Goal: Task Accomplishment & Management: Use online tool/utility

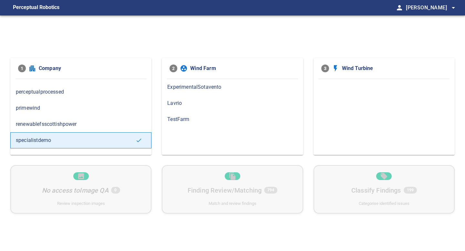
scroll to position [60, 0]
click at [34, 109] on span "primewind" at bounding box center [81, 108] width 130 height 8
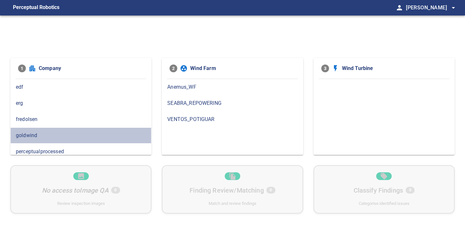
click at [33, 129] on div "goldwind" at bounding box center [80, 136] width 141 height 16
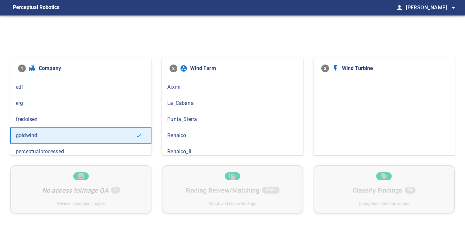
scroll to position [5, 0]
click at [189, 149] on span "Renaico_II" at bounding box center [232, 147] width 130 height 8
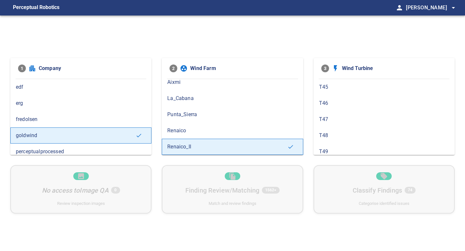
click at [183, 128] on span "Renaico" at bounding box center [232, 131] width 130 height 8
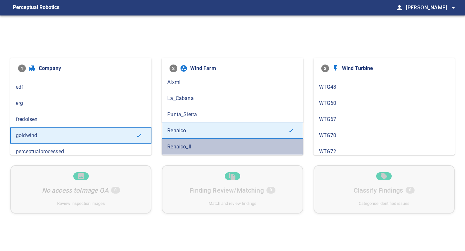
click at [189, 149] on span "Renaico_II" at bounding box center [232, 147] width 130 height 8
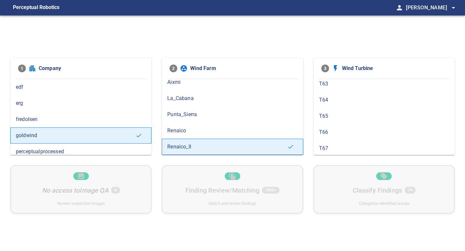
scroll to position [299, 0]
click at [348, 125] on span "T66" at bounding box center [384, 127] width 130 height 8
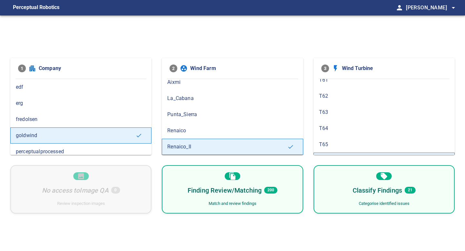
scroll to position [262, 0]
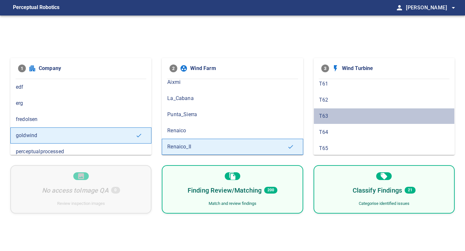
click at [332, 120] on span "T63" at bounding box center [384, 116] width 130 height 8
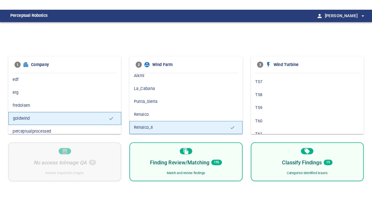
scroll to position [238, 0]
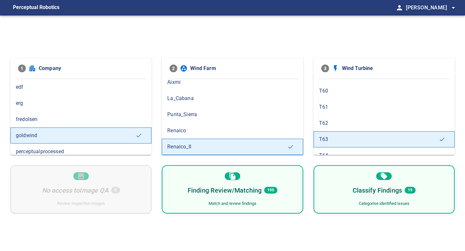
click at [280, 206] on div "Finding Review/Matching 195 Match and review findings" at bounding box center [232, 189] width 141 height 48
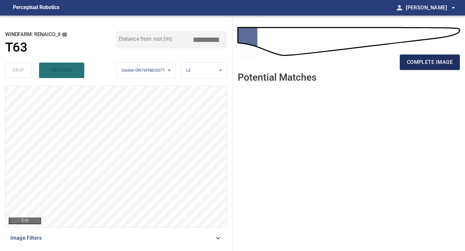
click at [372, 70] on button "complete image" at bounding box center [430, 62] width 60 height 15
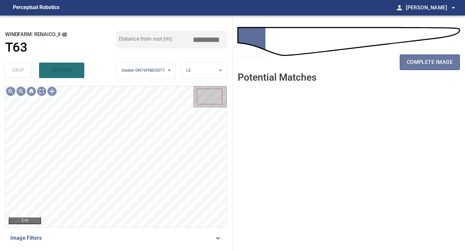
click at [372, 66] on span "complete image" at bounding box center [430, 62] width 46 height 9
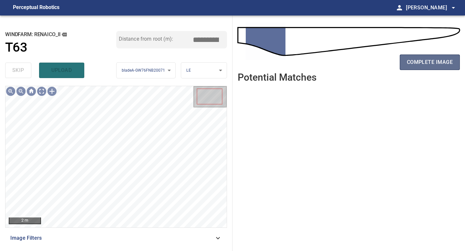
click at [372, 66] on span "complete image" at bounding box center [430, 62] width 46 height 9
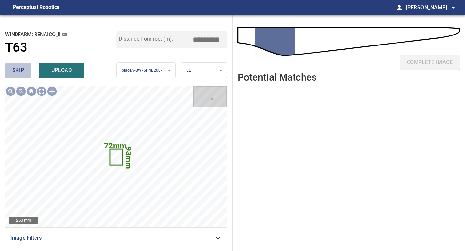
click at [16, 67] on span "skip" at bounding box center [18, 70] width 12 height 9
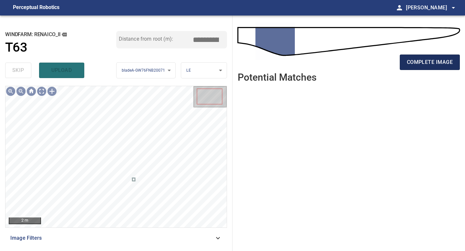
click at [372, 63] on span "complete image" at bounding box center [430, 62] width 46 height 9
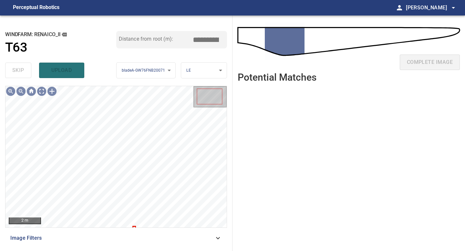
click at [372, 63] on div "complete image" at bounding box center [349, 65] width 222 height 26
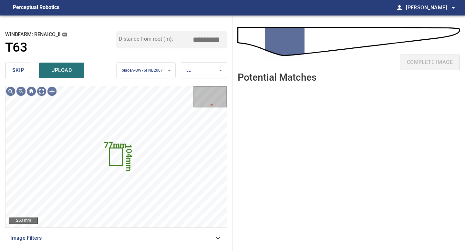
click at [16, 67] on span "skip" at bounding box center [18, 70] width 12 height 9
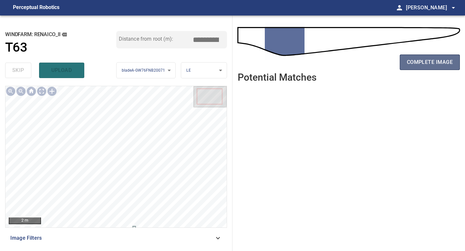
click at [372, 66] on button "complete image" at bounding box center [430, 62] width 60 height 15
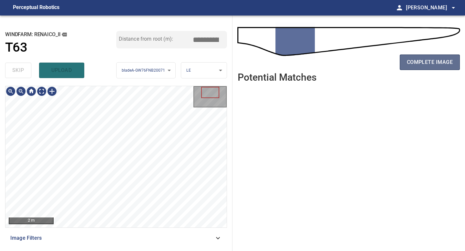
click at [372, 67] on button "complete image" at bounding box center [430, 62] width 60 height 15
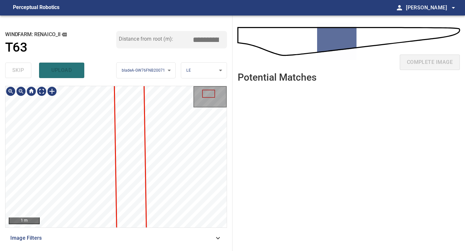
click at [102, 220] on div "**********" at bounding box center [116, 133] width 232 height 236
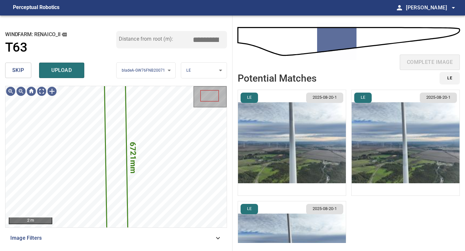
click at [22, 67] on span "skip" at bounding box center [18, 70] width 12 height 9
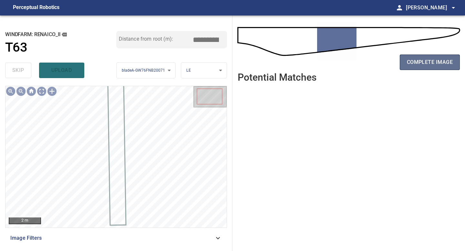
click at [372, 65] on span "complete image" at bounding box center [430, 62] width 46 height 9
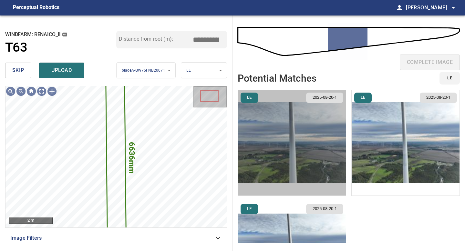
click at [285, 147] on img "button" at bounding box center [292, 143] width 108 height 106
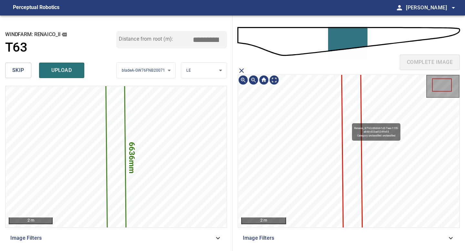
click at [349, 120] on icon at bounding box center [352, 157] width 20 height 201
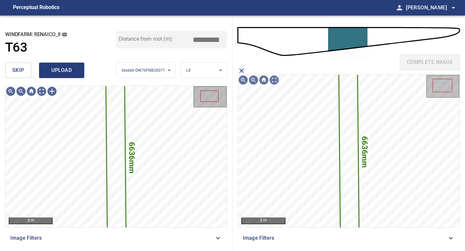
click at [68, 66] on span "upload" at bounding box center [61, 70] width 31 height 9
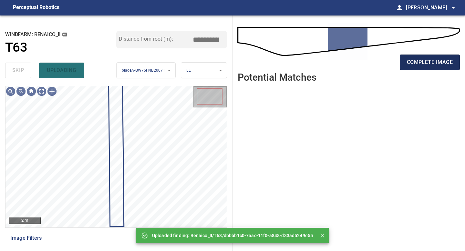
click at [372, 67] on button "complete image" at bounding box center [430, 62] width 60 height 15
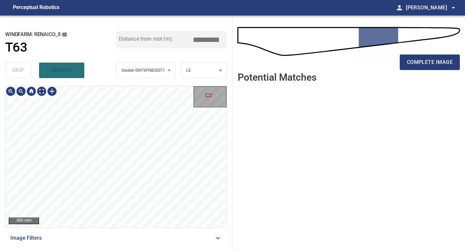
click at [139, 220] on div "**********" at bounding box center [116, 133] width 232 height 236
click at [145, 220] on div "500 mm Image Filters" at bounding box center [116, 166] width 222 height 160
click at [127, 220] on div "**********" at bounding box center [116, 133] width 232 height 236
click at [372, 64] on span "complete image" at bounding box center [430, 62] width 46 height 9
click at [137, 220] on div "**********" at bounding box center [116, 133] width 232 height 236
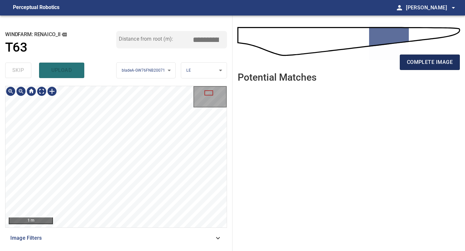
click at [372, 60] on span "complete image" at bounding box center [430, 62] width 46 height 9
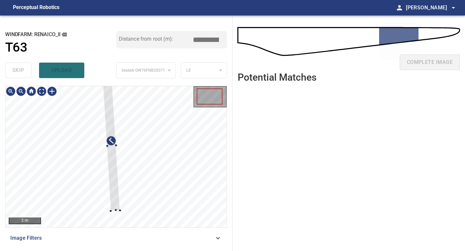
click at [113, 201] on div at bounding box center [111, 146] width 17 height 130
click at [115, 204] on div at bounding box center [115, 203] width 2 height 2
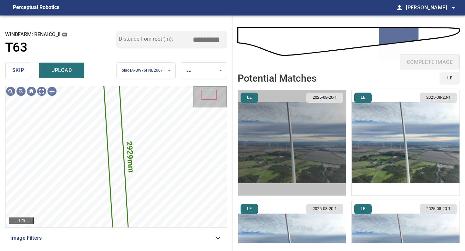
click at [309, 150] on img "button" at bounding box center [292, 143] width 108 height 106
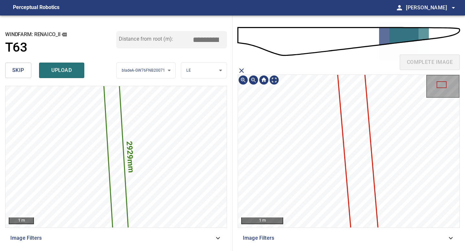
click at [352, 131] on icon at bounding box center [358, 150] width 60 height 398
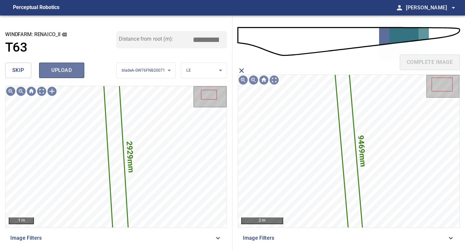
click at [70, 67] on span "upload" at bounding box center [61, 70] width 31 height 9
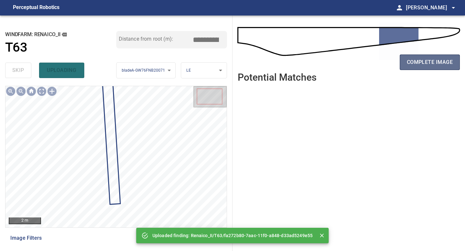
click at [372, 64] on span "complete image" at bounding box center [430, 62] width 46 height 9
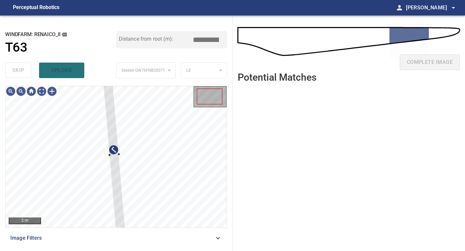
click at [116, 220] on div "2 m Image Filters" at bounding box center [116, 166] width 222 height 160
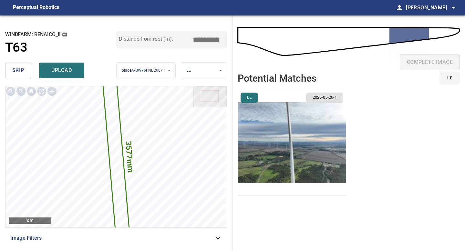
click at [285, 123] on img "button" at bounding box center [292, 143] width 108 height 106
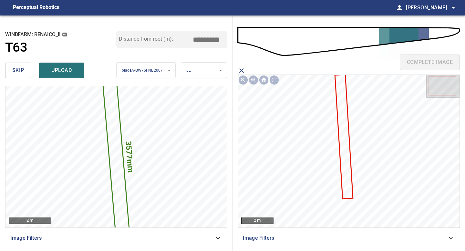
click at [344, 120] on icon at bounding box center [344, 136] width 17 height 123
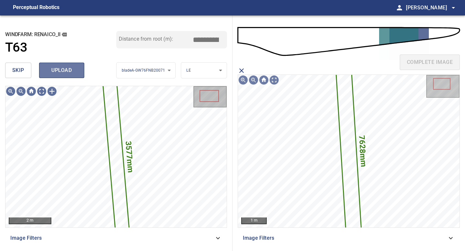
click at [66, 71] on span "upload" at bounding box center [61, 70] width 31 height 9
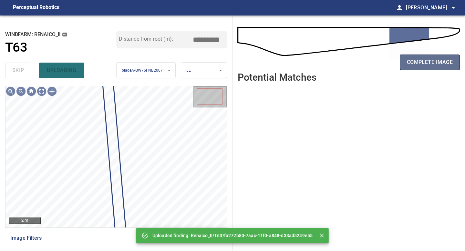
click at [372, 59] on span "complete image" at bounding box center [430, 62] width 46 height 9
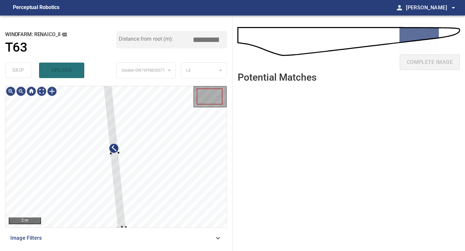
click at [120, 220] on div "2 m Image Filters" at bounding box center [116, 166] width 222 height 160
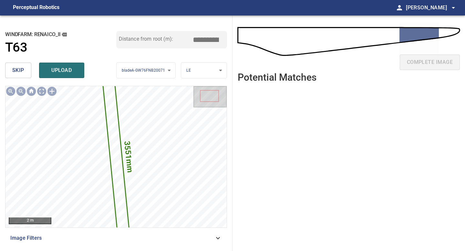
drag, startPoint x: 209, startPoint y: 37, endPoint x: 197, endPoint y: 37, distance: 11.6
click at [197, 37] on input "*****" at bounding box center [208, 40] width 32 height 12
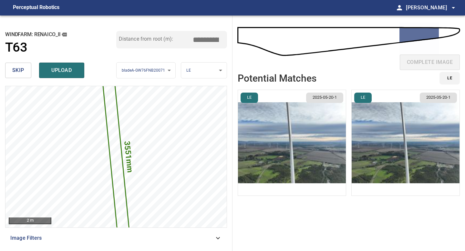
type input "*****"
click at [314, 129] on img "button" at bounding box center [292, 143] width 108 height 106
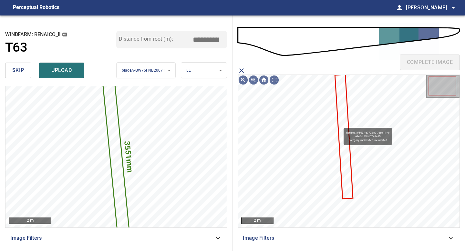
click at [341, 125] on icon at bounding box center [344, 136] width 17 height 123
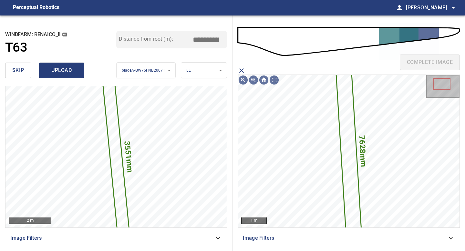
click at [63, 70] on span "upload" at bounding box center [61, 70] width 31 height 9
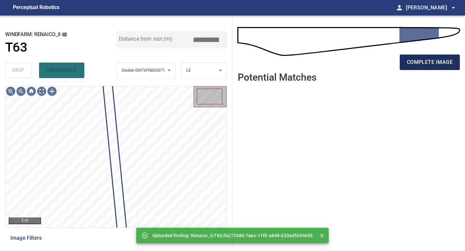
click at [372, 66] on span "complete image" at bounding box center [430, 62] width 46 height 9
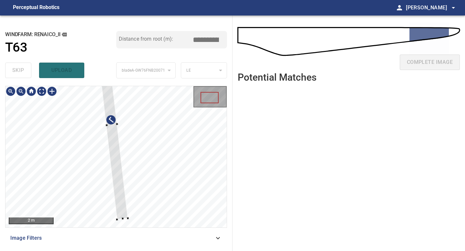
click at [109, 115] on div at bounding box center [112, 125] width 33 height 190
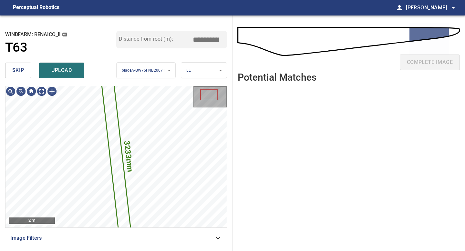
click at [24, 66] on button "skip" at bounding box center [18, 70] width 26 height 15
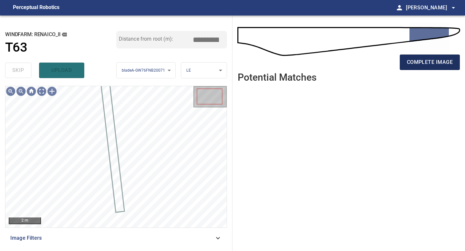
click at [372, 70] on button "complete image" at bounding box center [430, 62] width 60 height 15
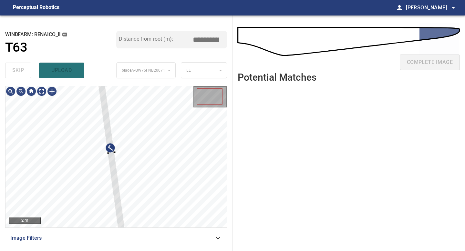
click at [123, 220] on div "2 m Image Filters" at bounding box center [116, 166] width 222 height 160
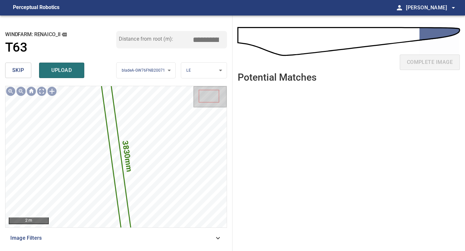
drag, startPoint x: 207, startPoint y: 40, endPoint x: 144, endPoint y: 26, distance: 64.9
click at [152, 28] on div "**********" at bounding box center [116, 133] width 232 height 236
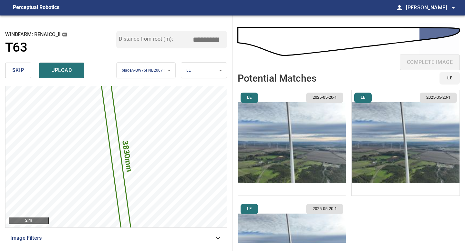
type input "*****"
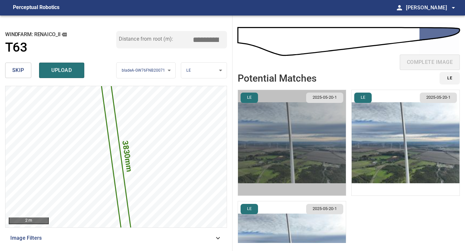
click at [293, 114] on img "button" at bounding box center [292, 143] width 108 height 106
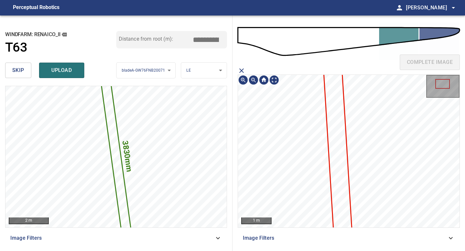
click at [333, 117] on icon at bounding box center [338, 152] width 32 height 232
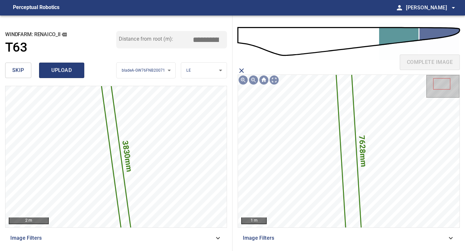
click at [52, 71] on span "upload" at bounding box center [61, 70] width 31 height 9
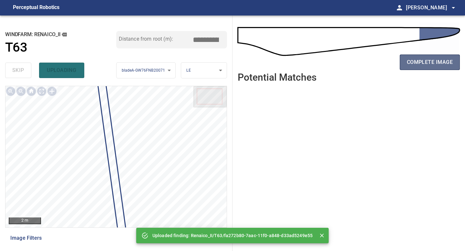
click at [372, 67] on button "complete image" at bounding box center [430, 62] width 60 height 15
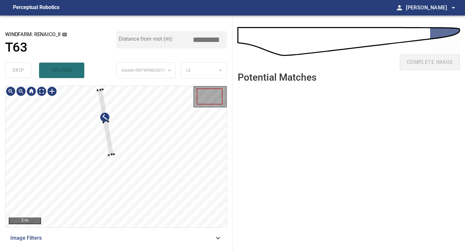
click at [111, 145] on div at bounding box center [106, 122] width 16 height 66
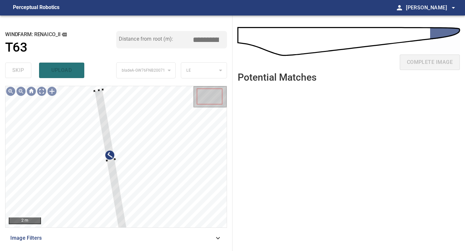
click at [118, 220] on div "2 m Image Filters" at bounding box center [116, 166] width 222 height 160
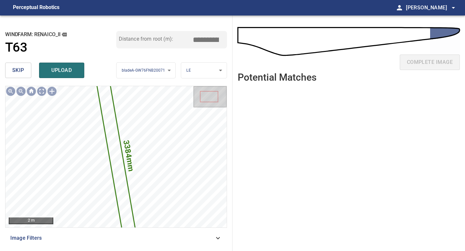
drag, startPoint x: 208, startPoint y: 39, endPoint x: 148, endPoint y: 39, distance: 60.7
click at [148, 39] on div "Distance from root (m): *****" at bounding box center [171, 39] width 111 height 17
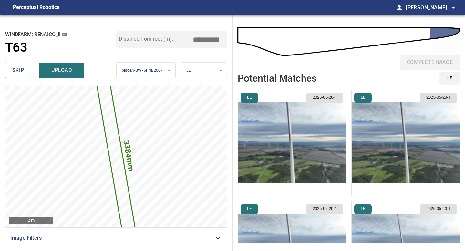
type input "*****"
click at [315, 132] on img "button" at bounding box center [292, 143] width 108 height 106
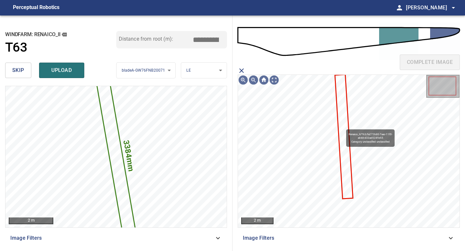
click at [343, 126] on icon at bounding box center [344, 136] width 17 height 123
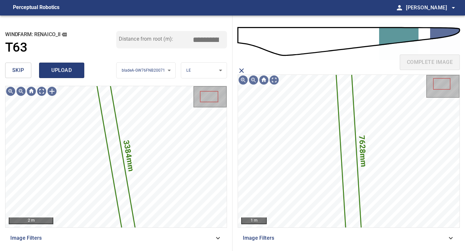
click at [57, 72] on span "upload" at bounding box center [61, 70] width 31 height 9
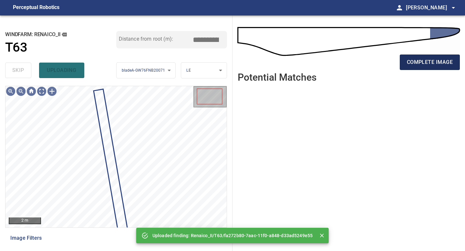
click at [372, 67] on button "complete image" at bounding box center [430, 62] width 60 height 15
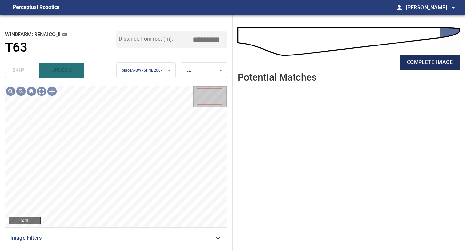
click at [372, 64] on span "complete image" at bounding box center [430, 62] width 46 height 9
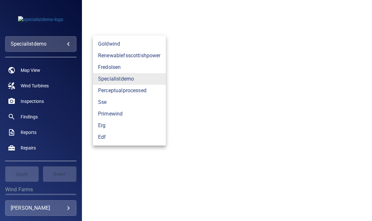
click at [69, 42] on body "**********" at bounding box center [186, 110] width 372 height 221
click at [106, 46] on link "goldwind" at bounding box center [129, 44] width 73 height 12
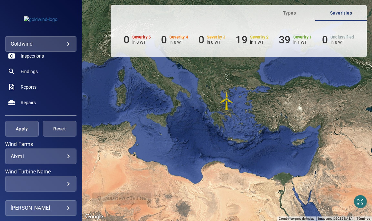
scroll to position [46, 0]
click at [46, 158] on body "**********" at bounding box center [186, 110] width 372 height 221
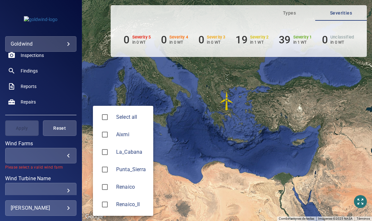
type input "**********"
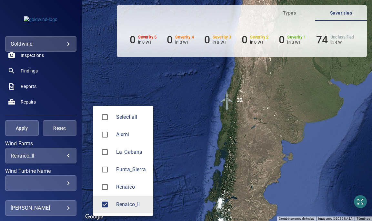
click at [27, 124] on div at bounding box center [186, 110] width 372 height 221
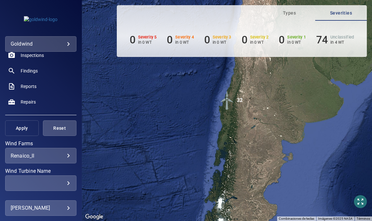
click at [27, 129] on span "Apply" at bounding box center [21, 128] width 17 height 8
click at [35, 55] on span "Inspections" at bounding box center [32, 55] width 23 height 6
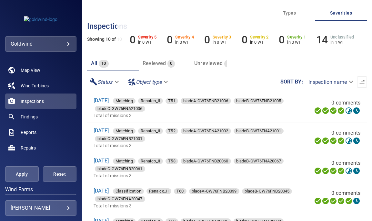
click at [216, 66] on div "Unreviewed 10" at bounding box center [214, 63] width 40 height 9
